Goal: Find specific page/section: Find specific page/section

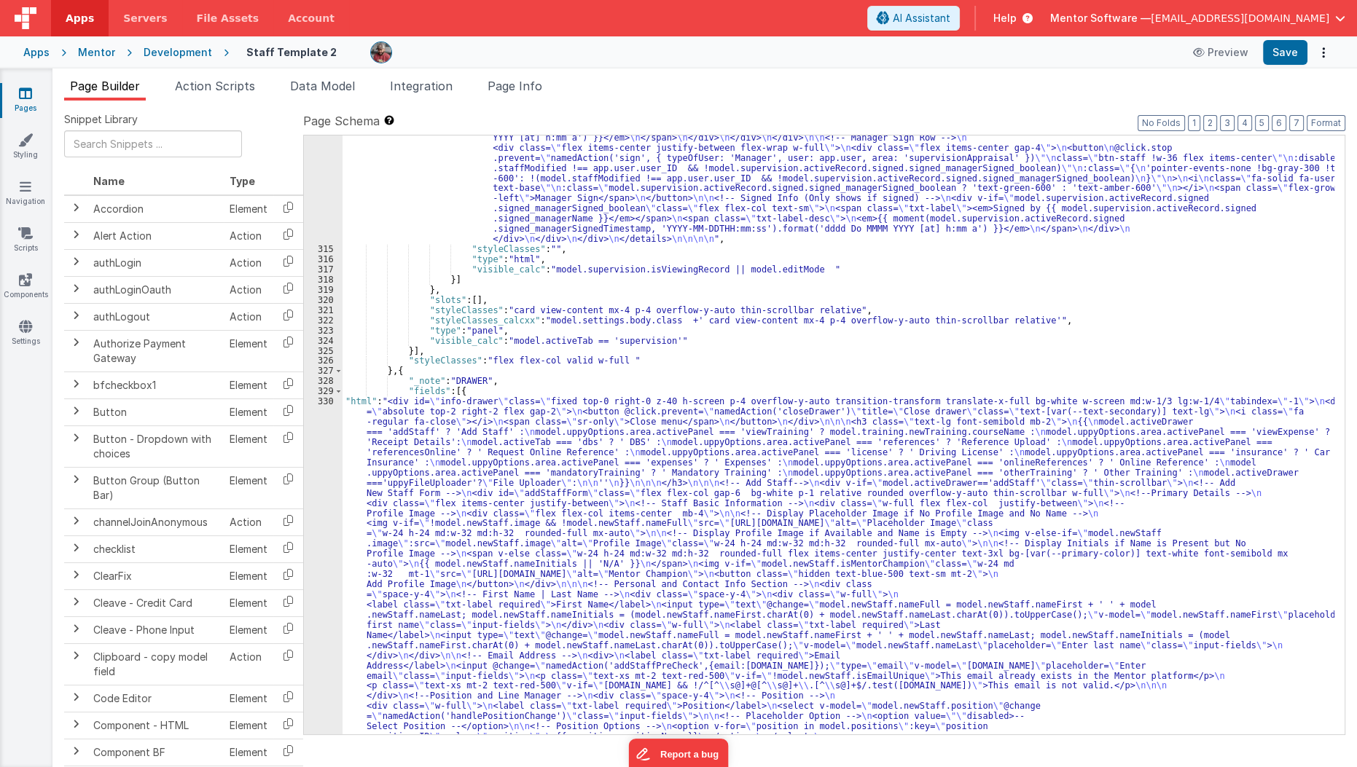
click at [31, 98] on icon at bounding box center [25, 93] width 13 height 15
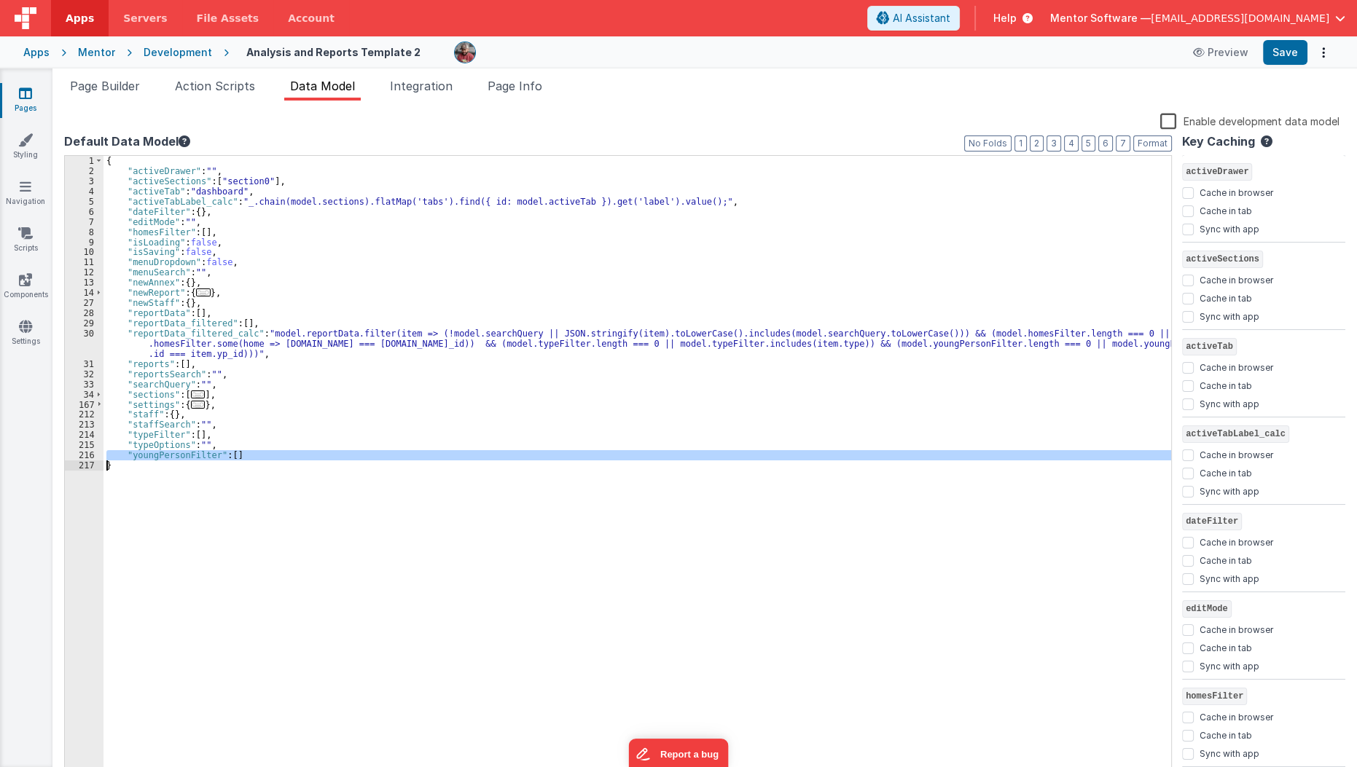
click at [21, 95] on icon at bounding box center [25, 93] width 13 height 15
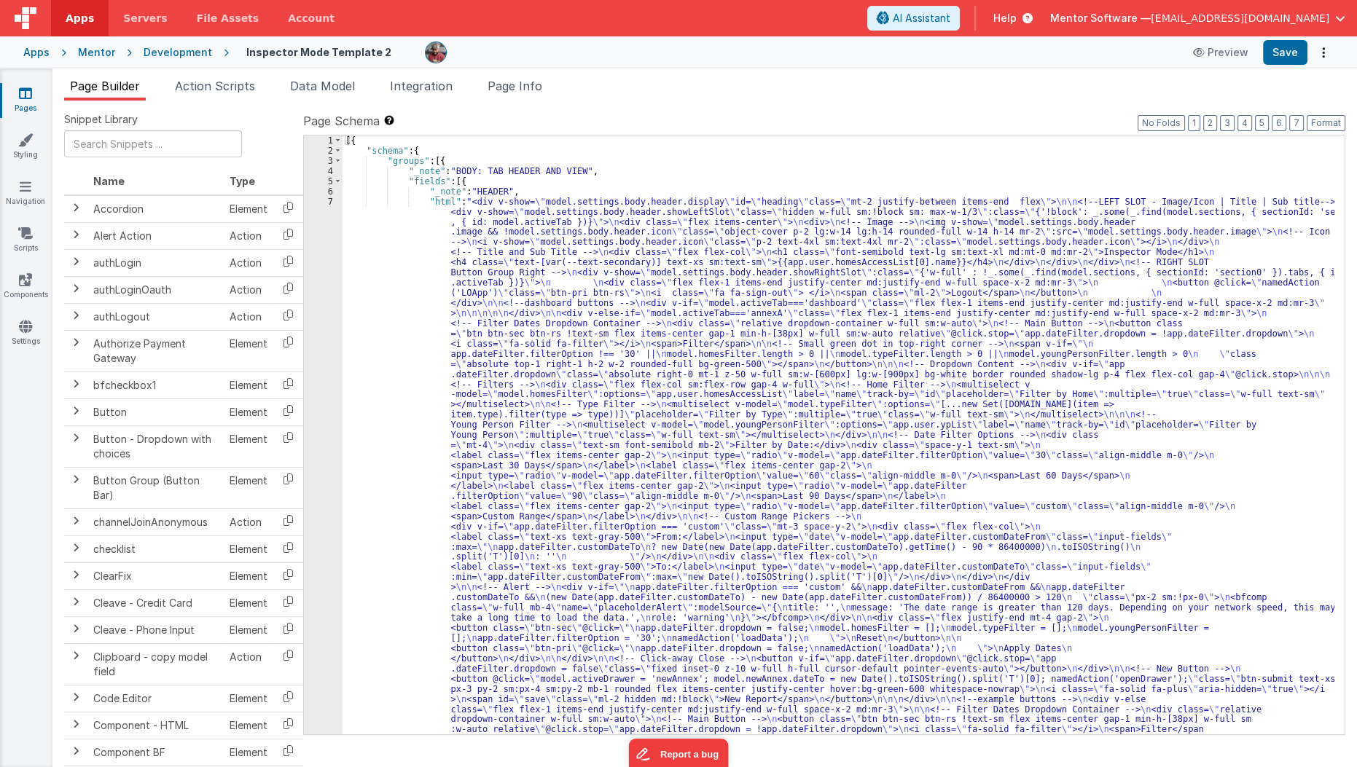
click at [19, 95] on icon at bounding box center [25, 93] width 13 height 15
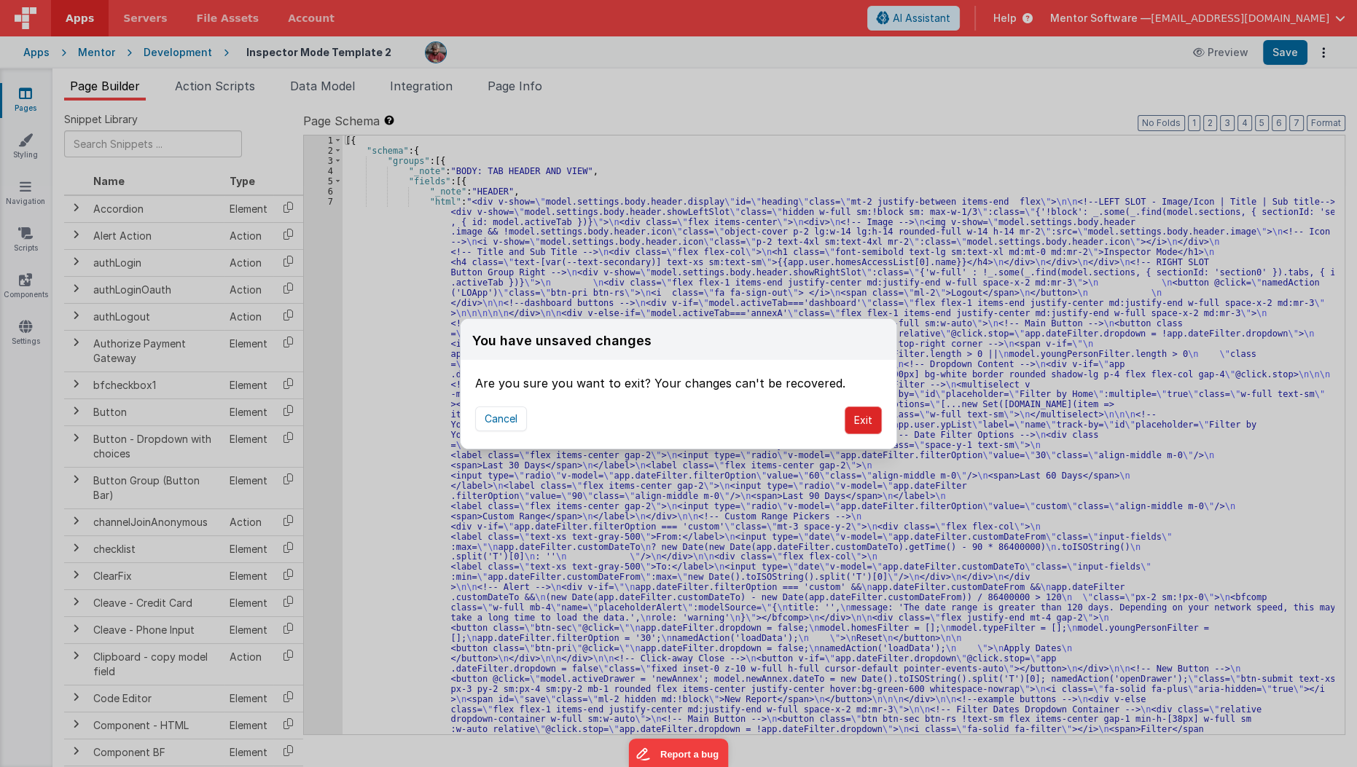
click at [864, 420] on button "Exit" at bounding box center [863, 421] width 37 height 28
